Goal: Information Seeking & Learning: Find specific fact

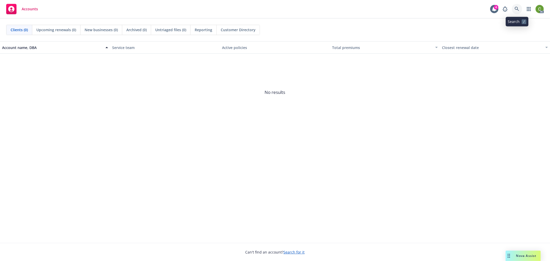
click at [516, 8] on icon at bounding box center [517, 9] width 5 height 5
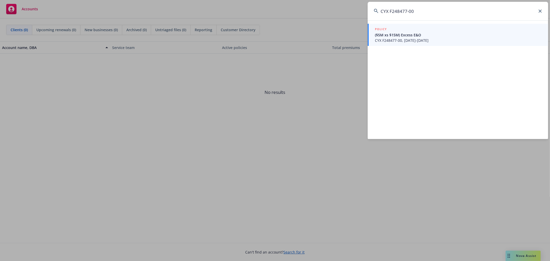
type input "CYX F248477-00"
click at [422, 36] on span "($5M xs $15M) Excess E&O" at bounding box center [458, 34] width 167 height 5
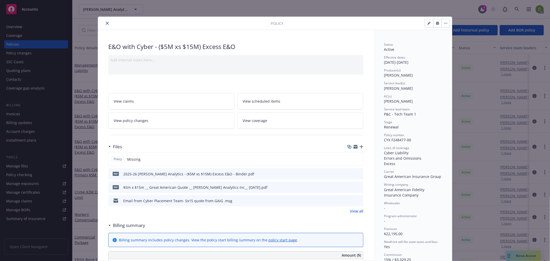
click at [106, 22] on icon "close" at bounding box center [107, 23] width 3 height 3
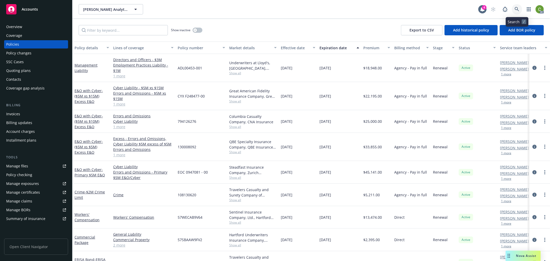
click at [517, 9] on icon at bounding box center [517, 9] width 4 height 4
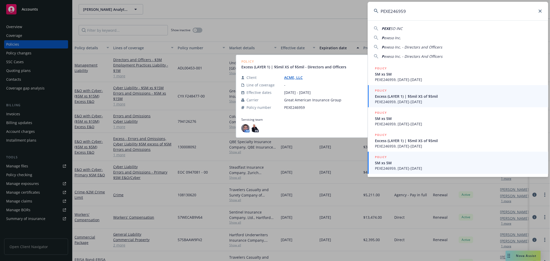
type input "PEXE246959"
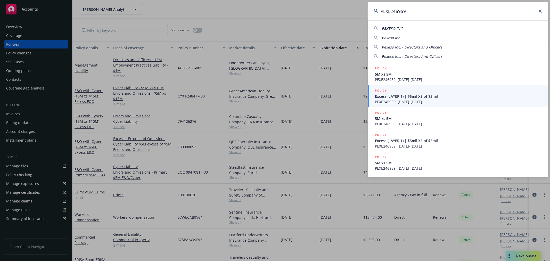
click at [421, 165] on div "POLICY 5M xs 5M PEXE246959, 08/29/2025-08/29/2026" at bounding box center [458, 162] width 167 height 17
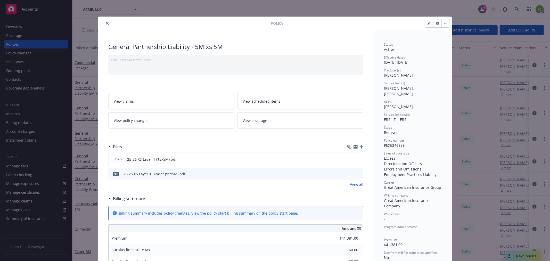
click at [106, 23] on icon "close" at bounding box center [107, 23] width 3 height 3
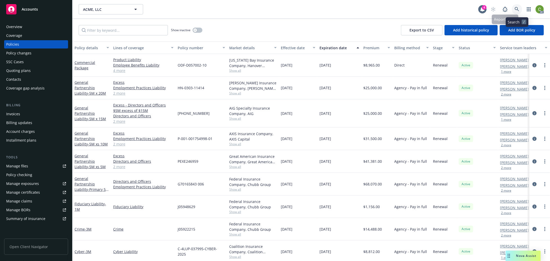
click at [516, 8] on icon at bounding box center [517, 9] width 5 height 5
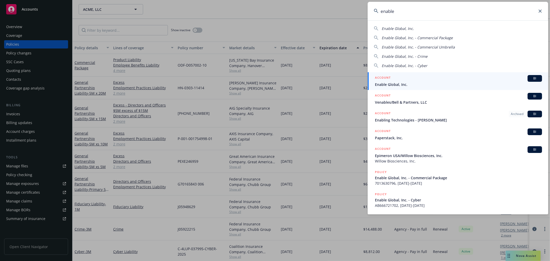
type input "enable"
drag, startPoint x: 418, startPoint y: 79, endPoint x: 352, endPoint y: 86, distance: 66.6
click at [418, 79] on div "ACCOUNT BI" at bounding box center [458, 78] width 167 height 7
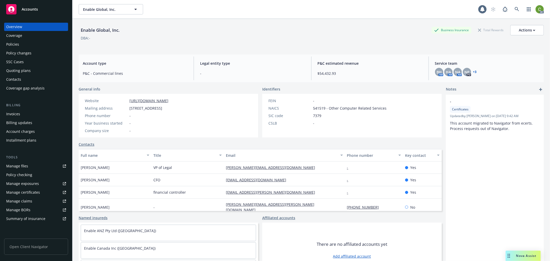
drag, startPoint x: 45, startPoint y: 114, endPoint x: 53, endPoint y: 113, distance: 7.8
click at [45, 114] on div "Invoices" at bounding box center [36, 114] width 60 height 8
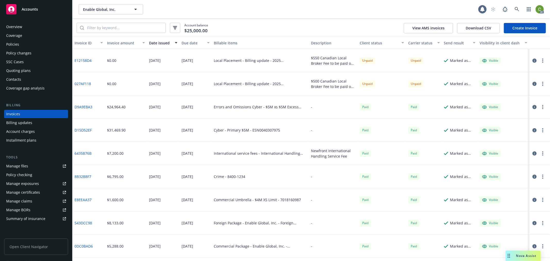
click at [83, 84] on link "027AF118" at bounding box center [83, 83] width 17 height 5
click at [86, 60] on link "E12158D4" at bounding box center [83, 60] width 17 height 5
click at [40, 46] on div "Policies" at bounding box center [36, 44] width 60 height 8
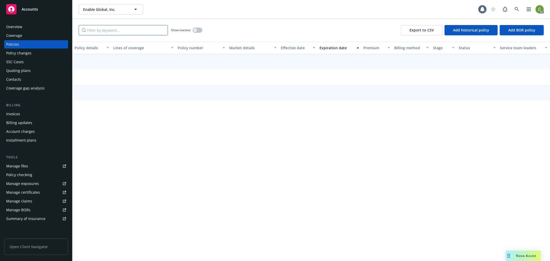
drag, startPoint x: 111, startPoint y: 29, endPoint x: 115, endPoint y: 30, distance: 3.9
click at [111, 29] on input "Filter by keyword..." at bounding box center [123, 30] width 89 height 10
paste input "2025 Canada Property"
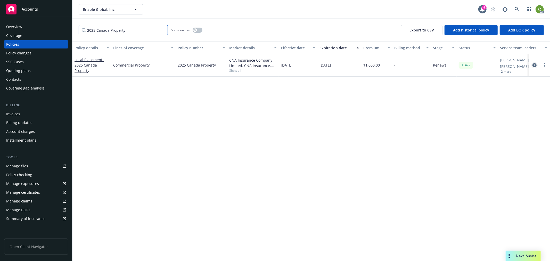
type input "2025 Canada Property"
click at [536, 64] on icon "circleInformation" at bounding box center [534, 65] width 4 height 4
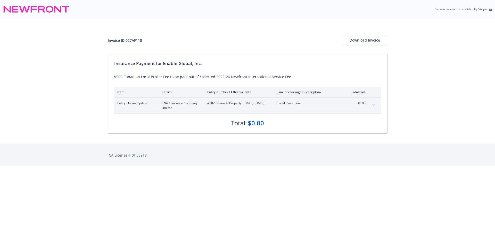
click at [372, 105] on button "expand content" at bounding box center [374, 105] width 8 height 8
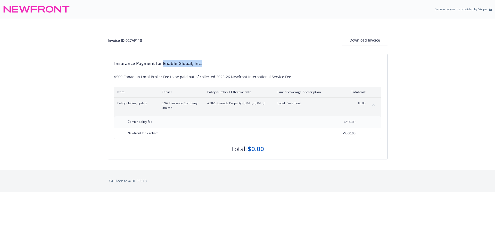
drag, startPoint x: 196, startPoint y: 63, endPoint x: 270, endPoint y: 86, distance: 77.2
click at [258, 63] on div "Insurance Payment for Enable Global, Inc." at bounding box center [247, 63] width 267 height 7
click at [138, 38] on div "Invoice ID: 027AF118" at bounding box center [125, 40] width 34 height 5
copy div "027AF118"
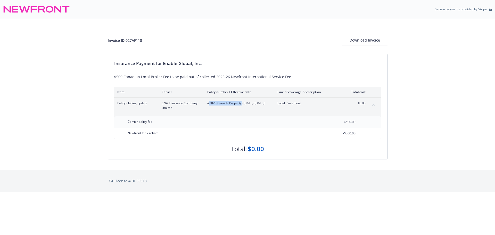
drag, startPoint x: 209, startPoint y: 104, endPoint x: 241, endPoint y: 104, distance: 32.2
click at [241, 104] on span "#2025 [GEOGRAPHIC_DATA] Property - [DATE]-[DATE]" at bounding box center [238, 103] width 62 height 5
copy span "2025 Canada Property"
click at [133, 42] on div "Invoice ID: 027AF118" at bounding box center [125, 40] width 34 height 5
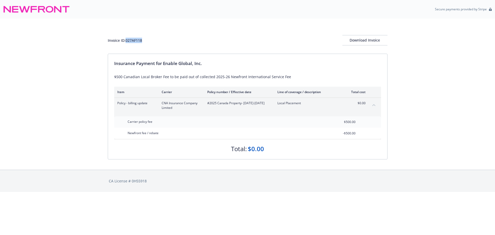
copy div "027AF118"
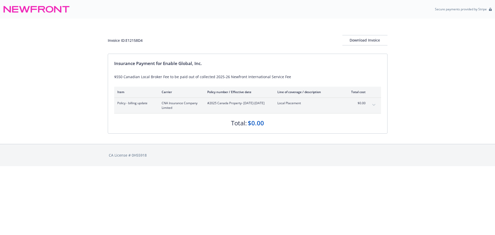
click at [374, 103] on button "expand content" at bounding box center [374, 105] width 8 height 8
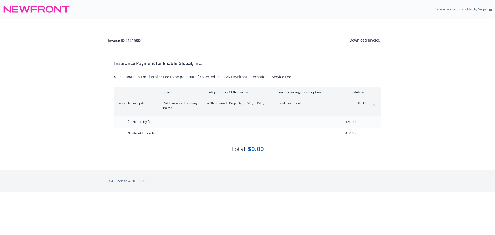
click at [133, 41] on div "Invoice ID: E12158D4" at bounding box center [125, 40] width 35 height 5
copy div "E12158D4"
click at [133, 41] on div "Invoice ID: E12158D4" at bounding box center [125, 40] width 35 height 5
drag, startPoint x: 133, startPoint y: 41, endPoint x: 131, endPoint y: 47, distance: 6.6
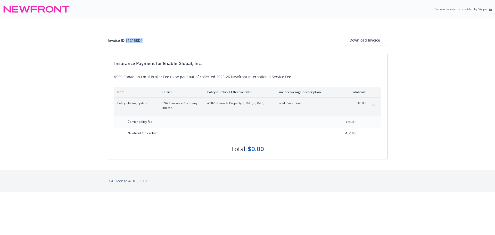
click at [133, 40] on div "Invoice ID: E12158D4" at bounding box center [125, 40] width 35 height 5
copy div "E12158D4"
